Goal: Find specific fact: Find specific fact

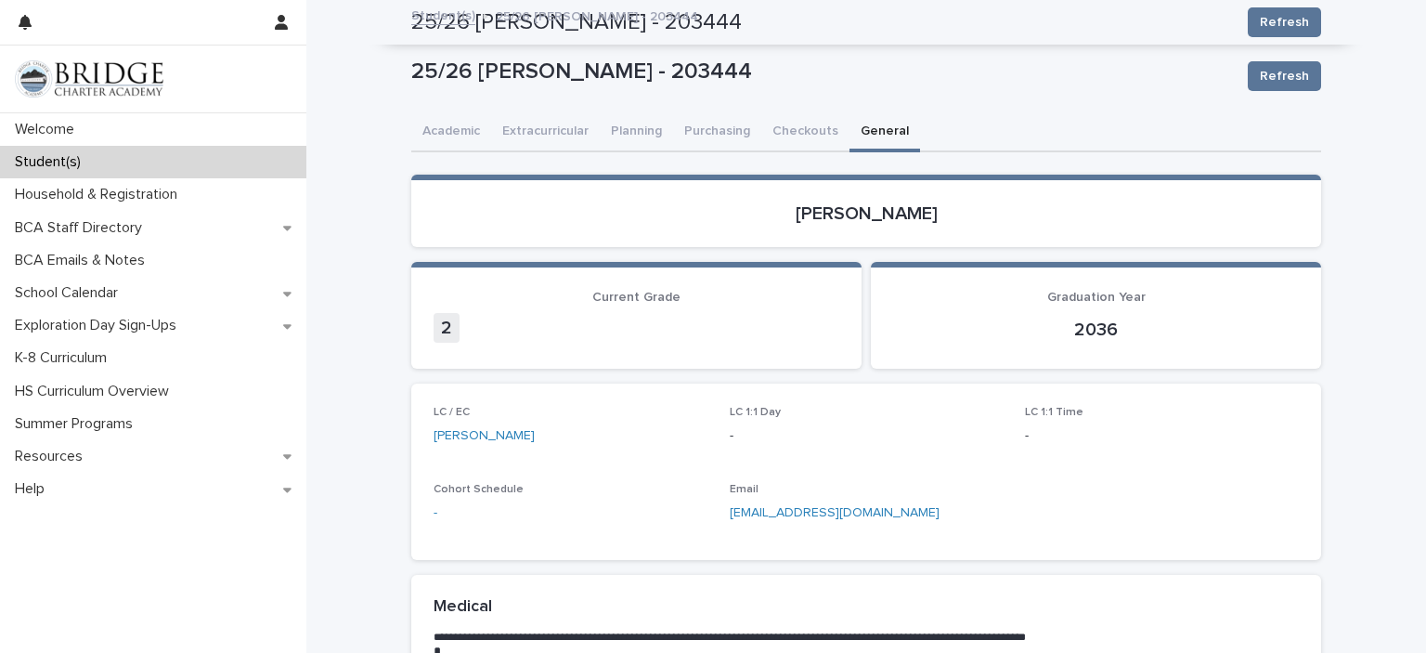
scroll to position [719, 0]
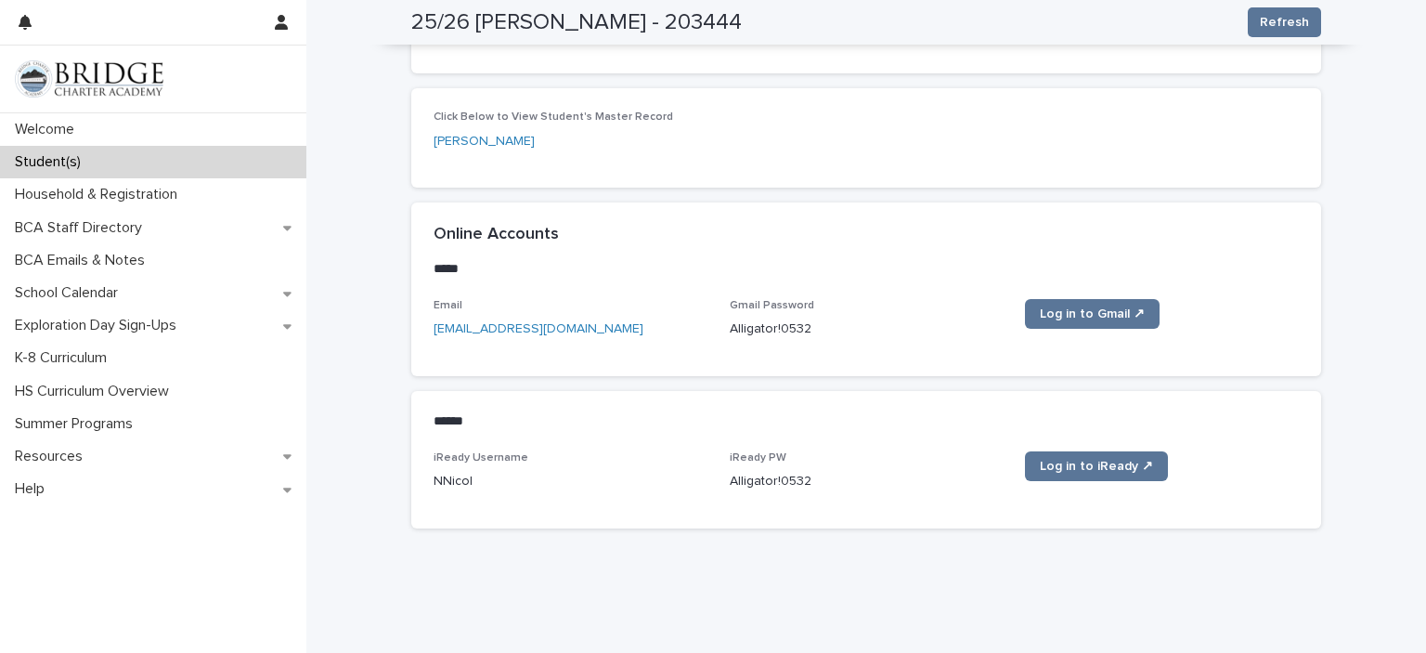
click at [899, 462] on p "iReady PW" at bounding box center [867, 457] width 274 height 13
click at [219, 151] on div "Student(s)" at bounding box center [153, 162] width 306 height 32
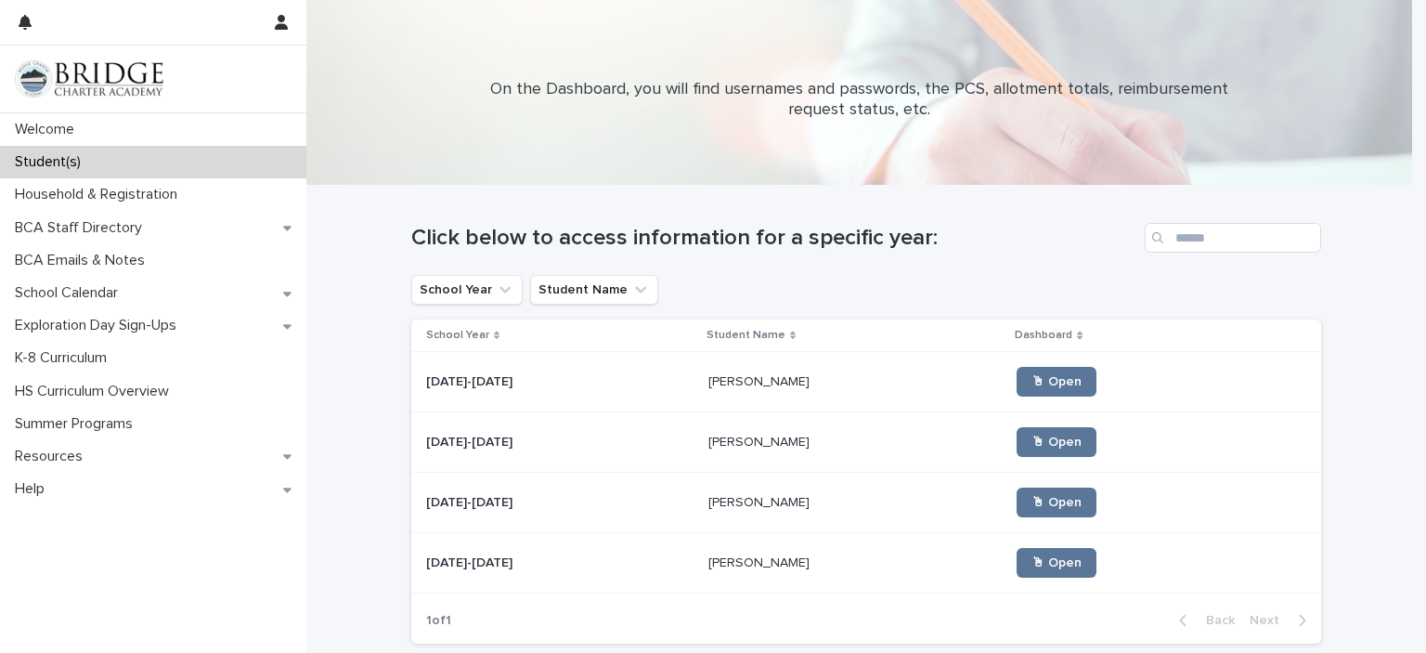
scroll to position [149, 0]
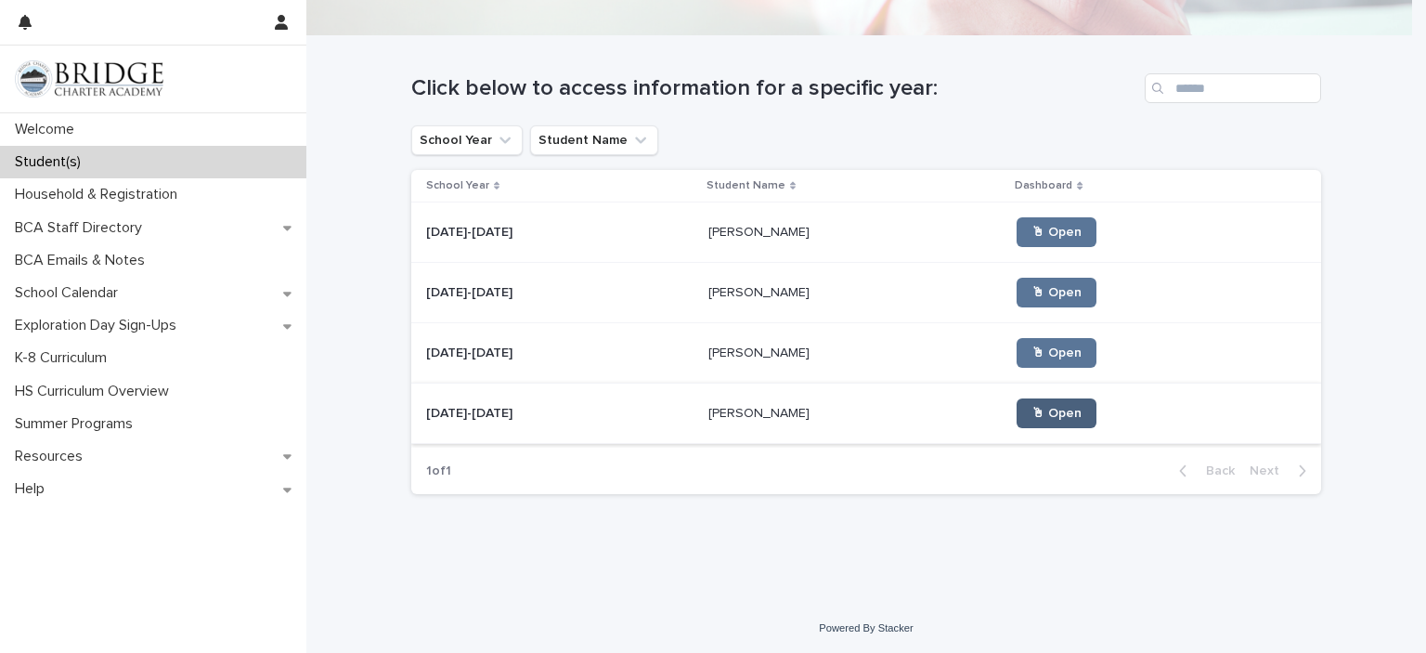
click at [1031, 410] on span "🖱 Open" at bounding box center [1056, 413] width 50 height 13
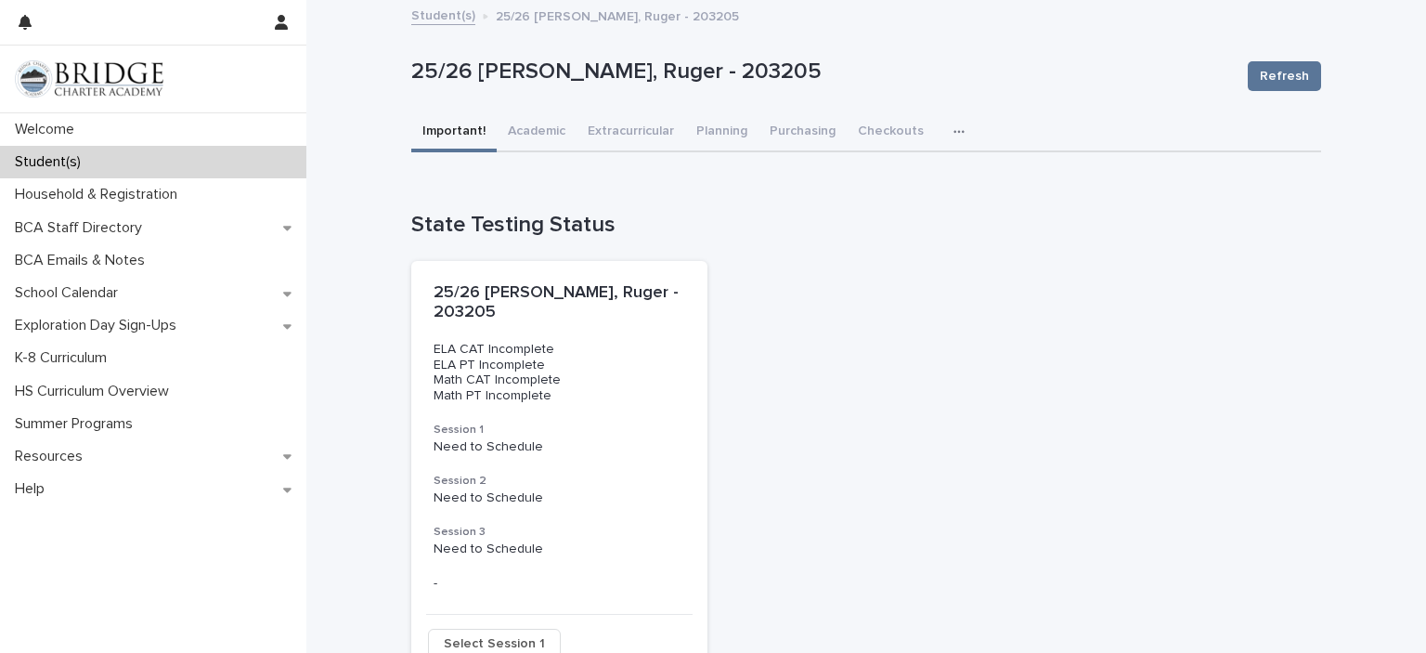
click at [942, 123] on button "button" at bounding box center [962, 131] width 41 height 37
click at [953, 125] on icon "button" at bounding box center [958, 131] width 11 height 13
click at [935, 174] on button "General" at bounding box center [902, 180] width 123 height 28
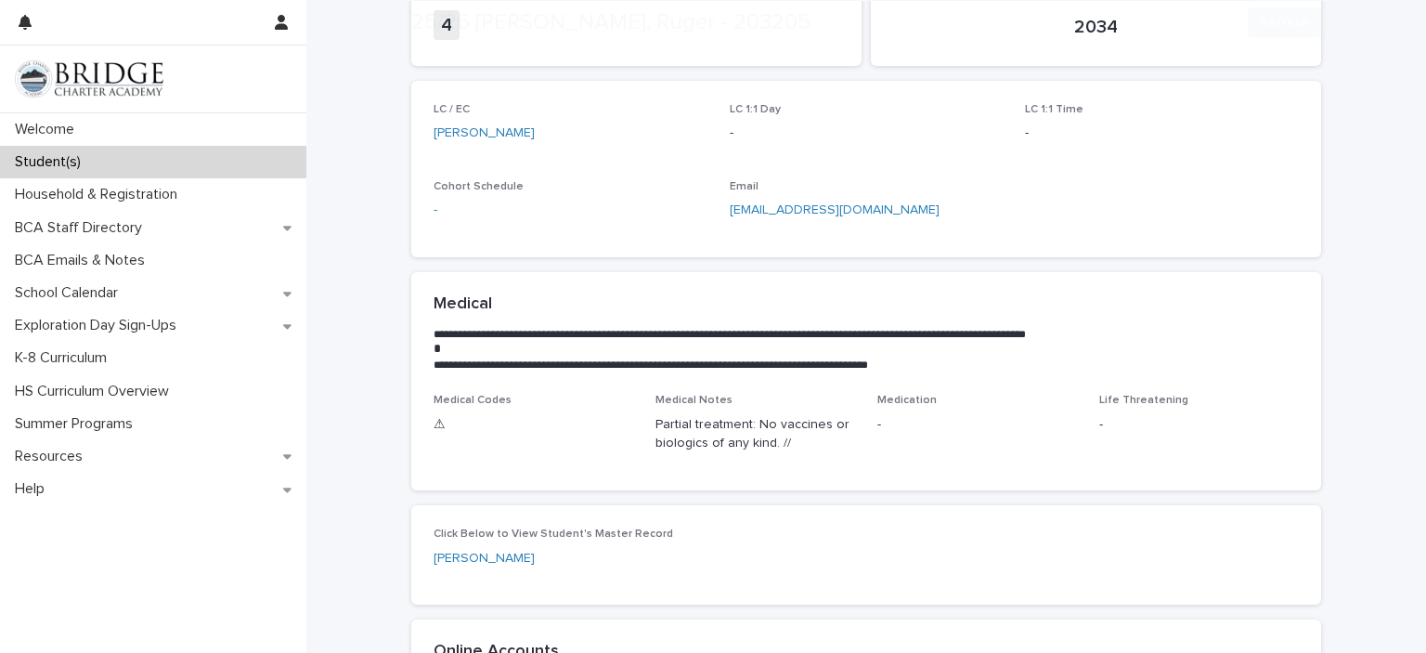
scroll to position [754, 0]
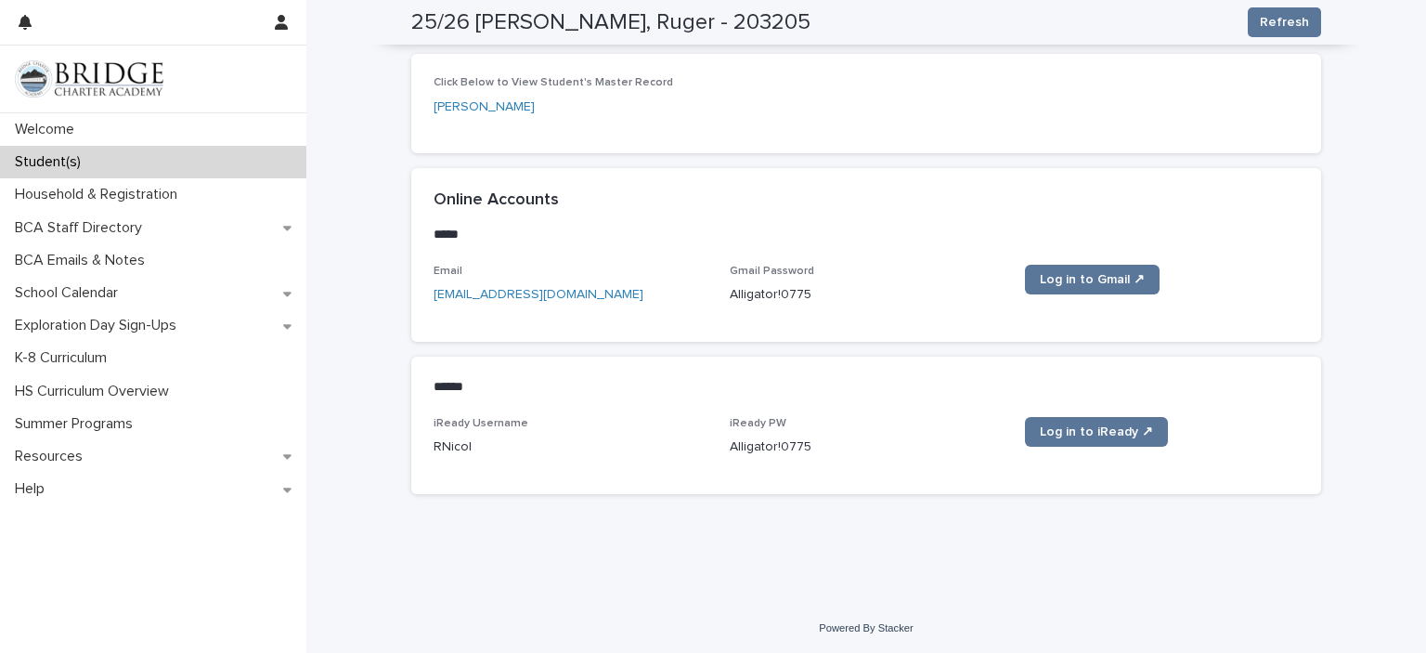
click at [733, 446] on p "Alligator!0775" at bounding box center [867, 446] width 274 height 19
click at [873, 458] on div "iReady PW Alligator!0775" at bounding box center [867, 444] width 274 height 55
copy p "Alligator!0775"
